Goal: Information Seeking & Learning: Learn about a topic

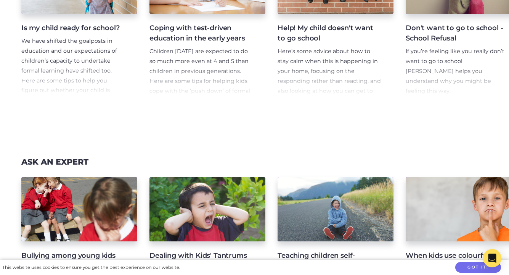
scroll to position [1612, 0]
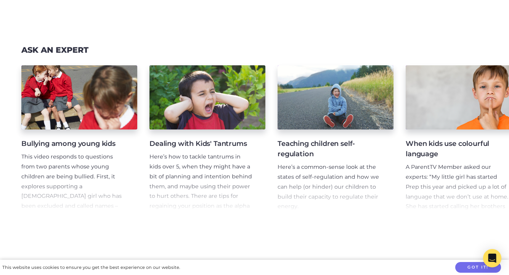
click at [296, 202] on p "Here’s a common-sense look at the states of self-regulation and how we can help…" at bounding box center [330, 187] width 104 height 50
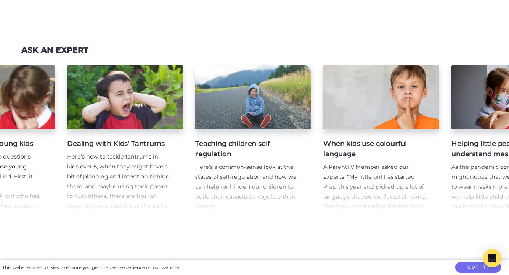
scroll to position [0, 110]
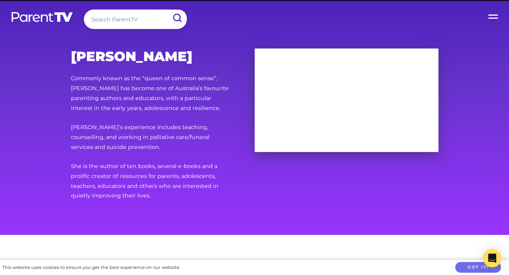
scroll to position [6649, 0]
